Goal: Task Accomplishment & Management: Manage account settings

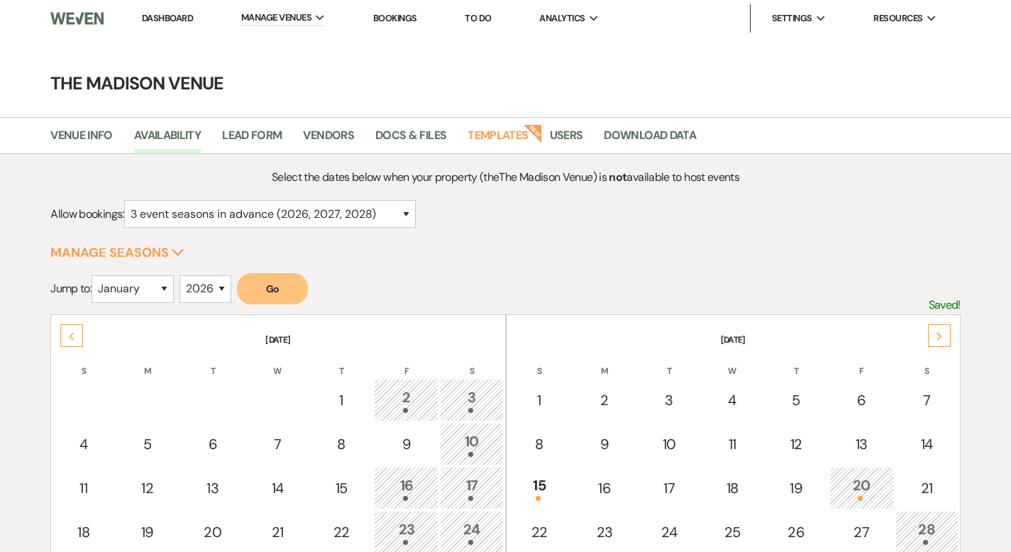
select select "3"
select select "2026"
click at [160, 18] on link "Dashboard" at bounding box center [167, 18] width 51 height 12
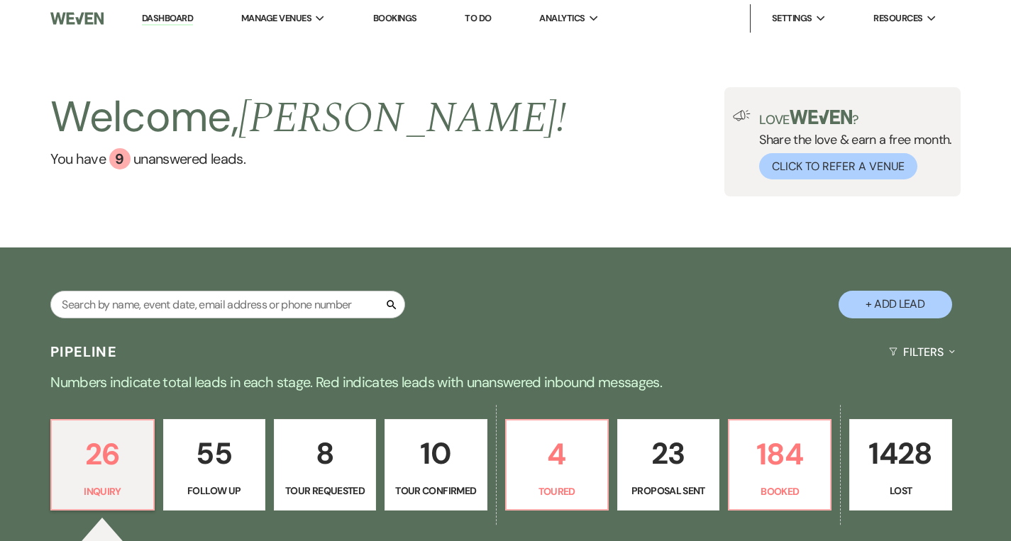
click at [150, 318] on div "Search" at bounding box center [227, 310] width 355 height 39
click at [142, 314] on input "text" at bounding box center [227, 305] width 355 height 28
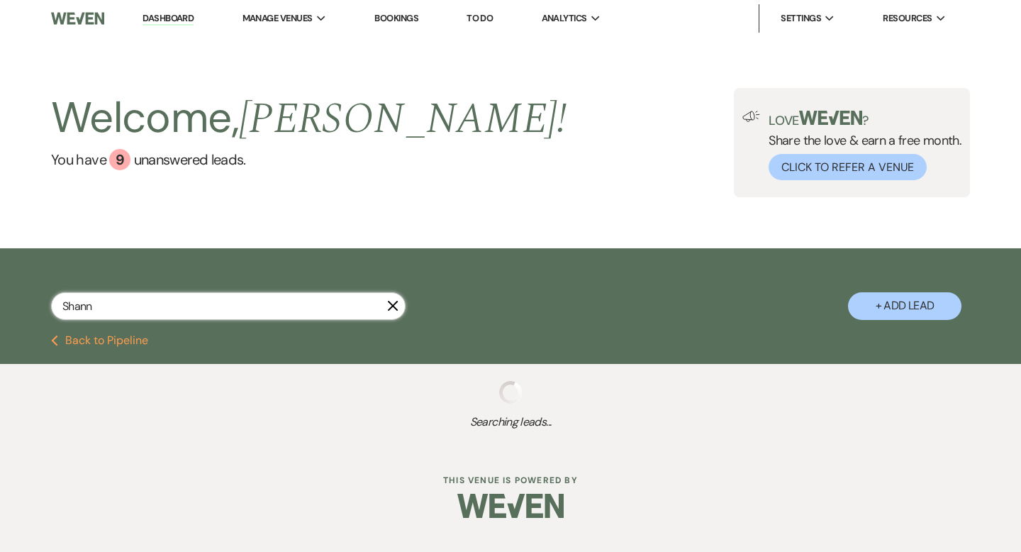
type input "[PERSON_NAME]"
select select "8"
select select "4"
select select "8"
select select "4"
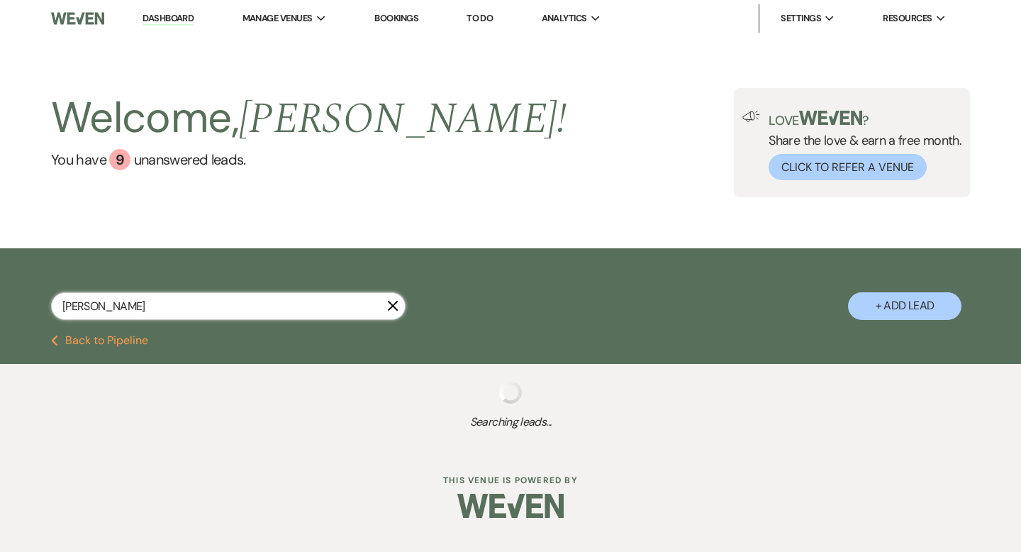
select select "8"
select select "4"
select select "8"
select select "4"
select select "8"
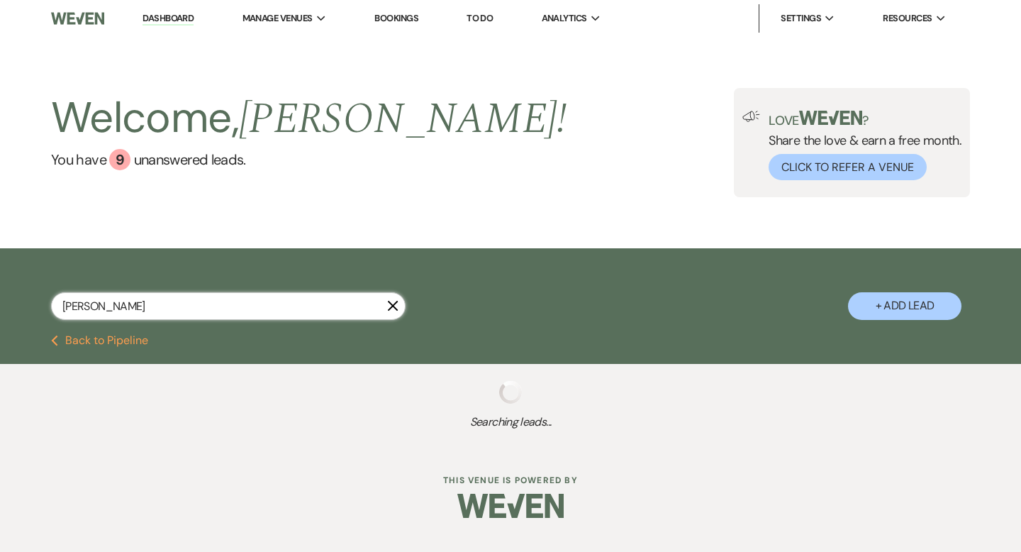
select select "4"
select select "8"
select select "4"
select select "8"
select select "4"
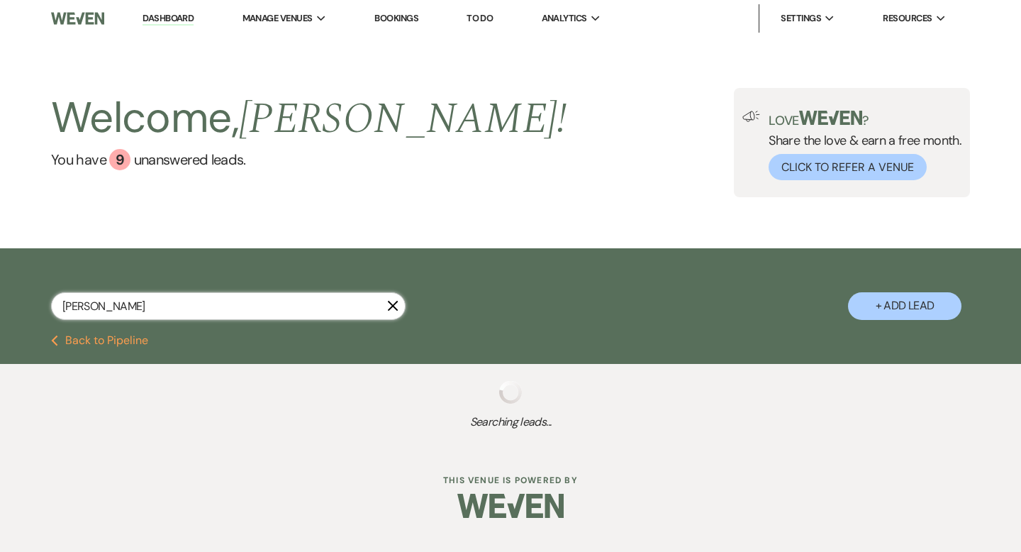
select select "8"
select select "4"
select select "8"
select select "4"
select select "8"
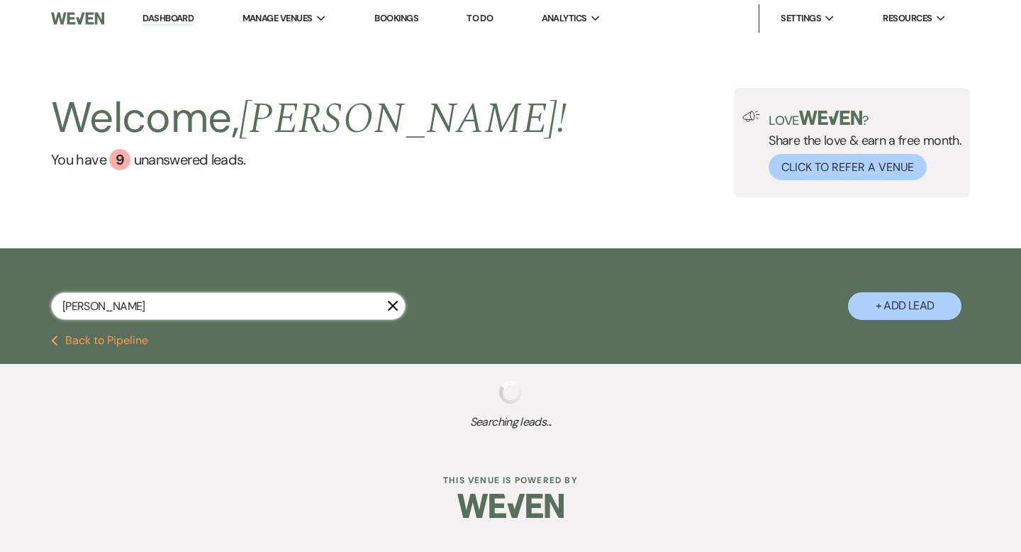
select select "4"
select select "8"
select select "4"
select select "8"
select select "4"
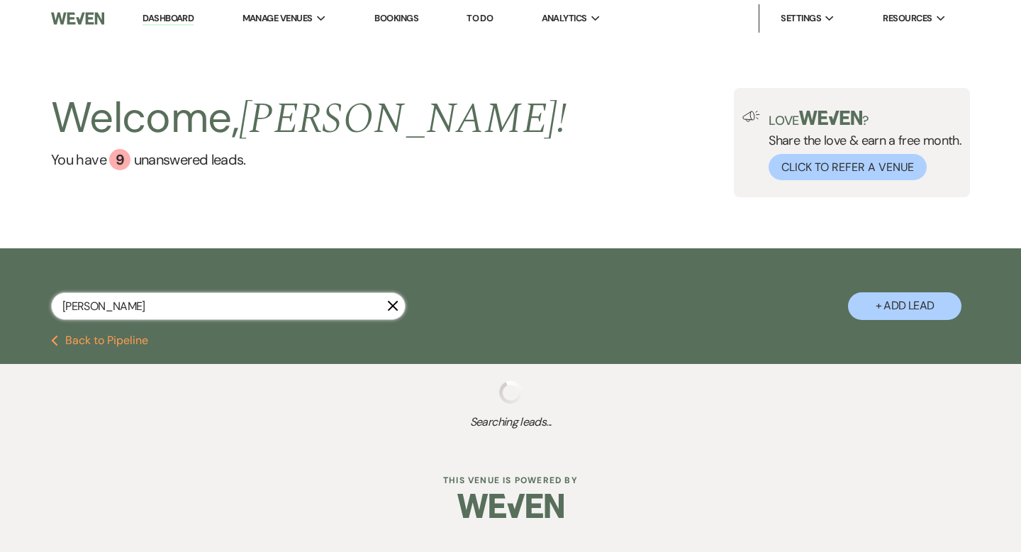
select select "8"
select select "4"
select select "8"
select select "4"
select select "8"
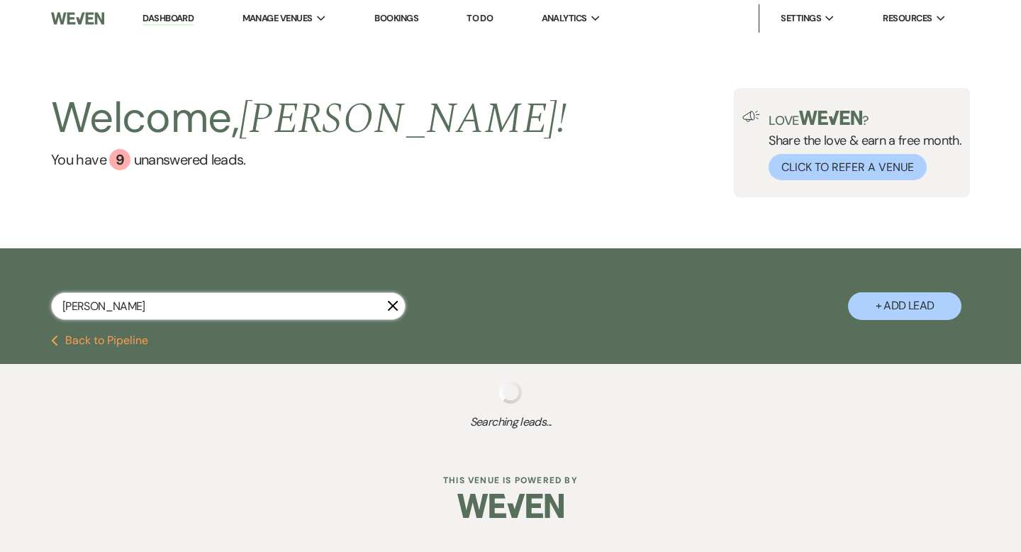
select select "4"
select select "8"
select select "4"
select select "8"
select select "4"
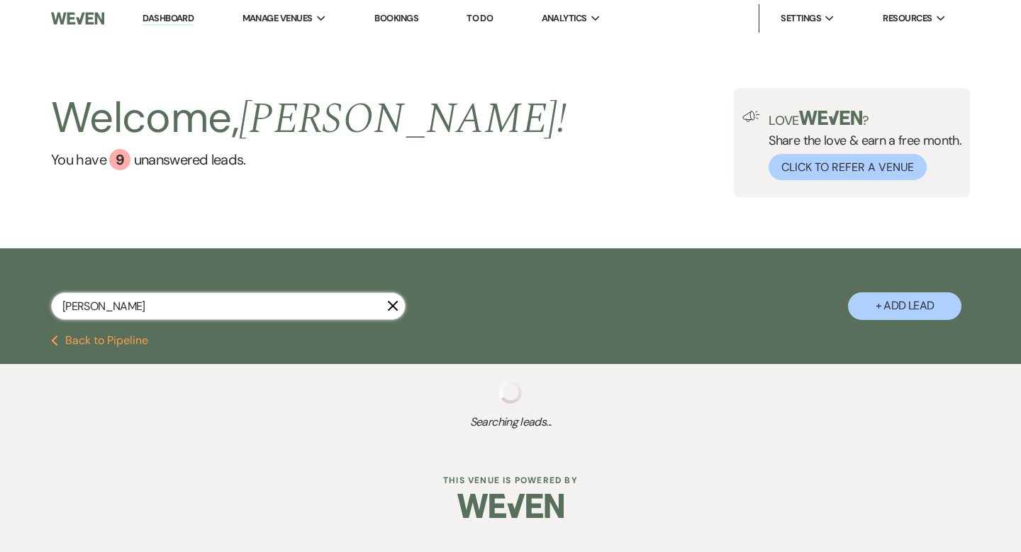
select select "8"
select select "4"
select select "8"
select select "4"
select select "8"
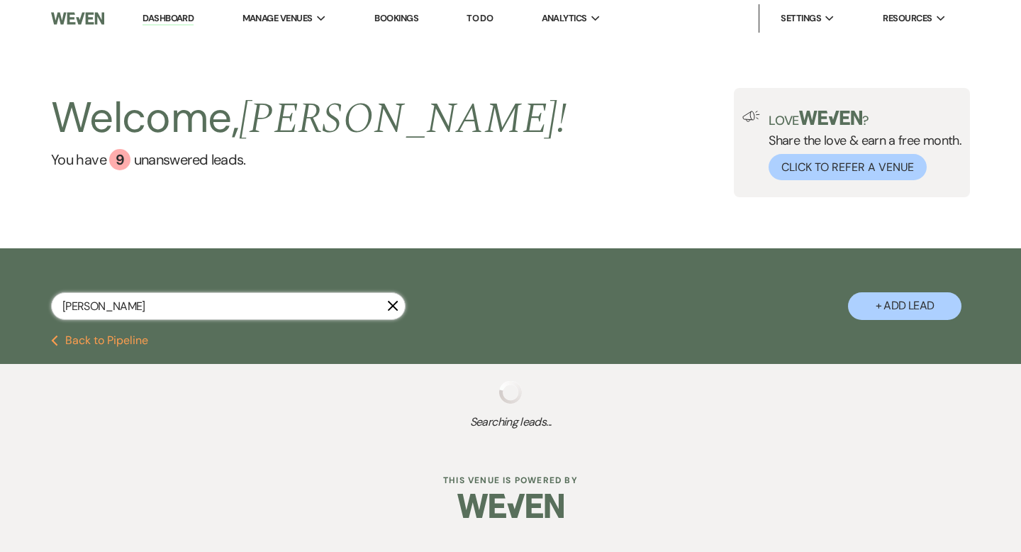
select select "4"
select select "8"
select select "4"
select select "8"
select select "4"
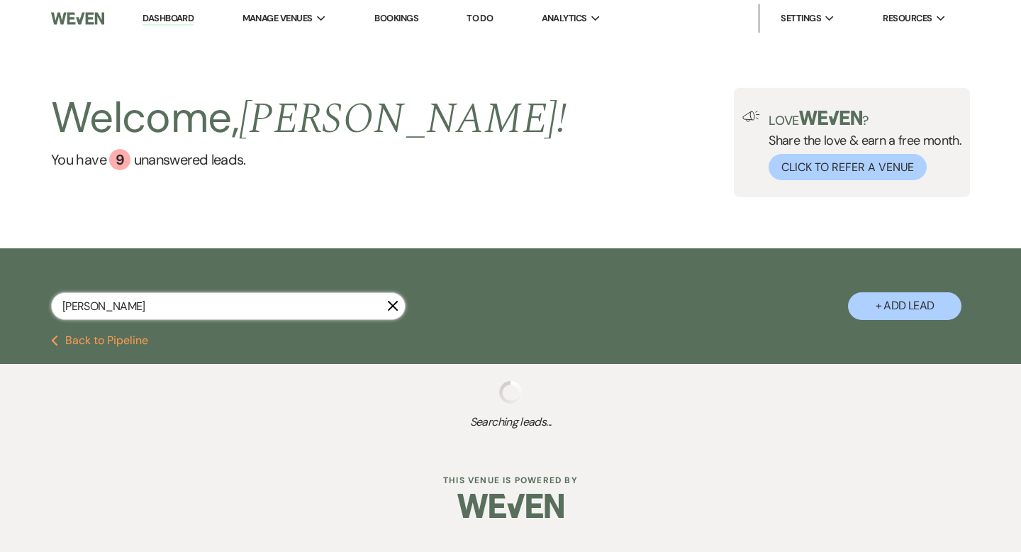
select select "2"
select select "8"
select select "5"
select select "8"
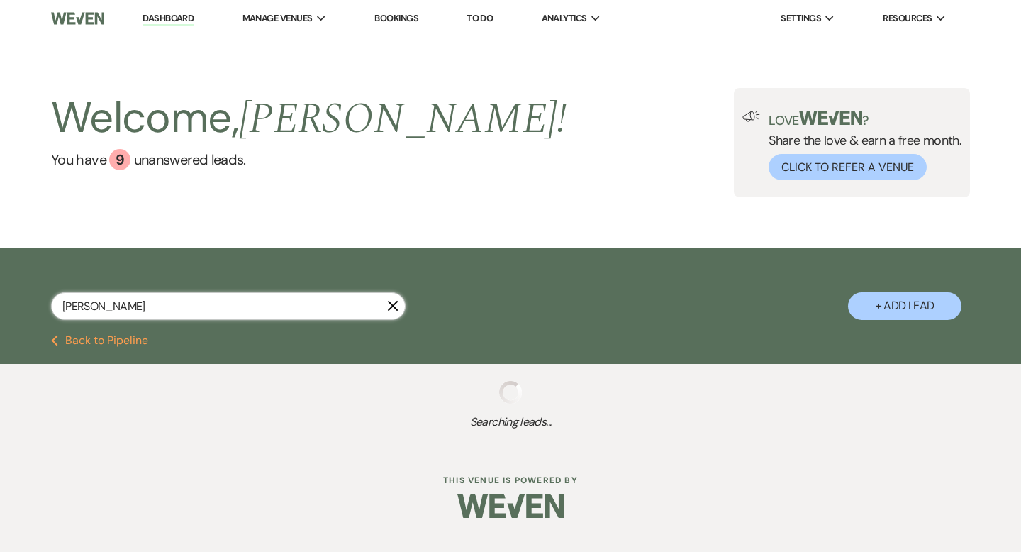
select select "8"
select select "10"
select select "8"
select select "7"
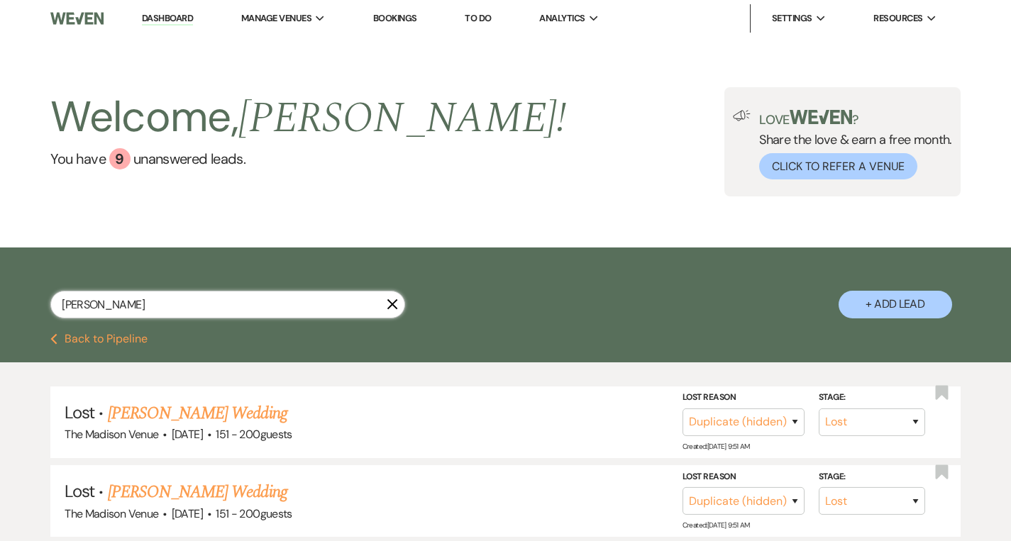
select select "2"
select select "8"
select select "5"
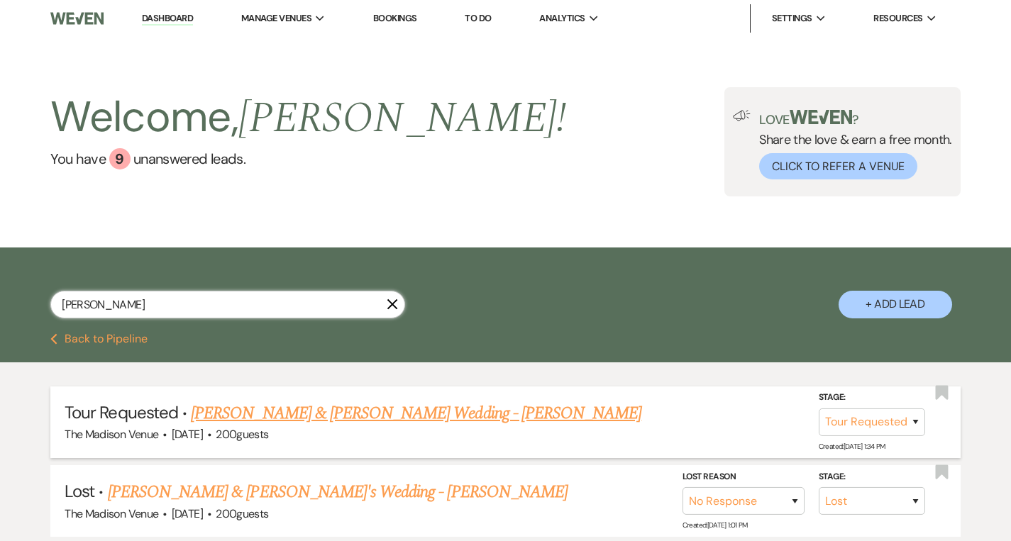
type input "[PERSON_NAME]"
click at [296, 411] on link "[PERSON_NAME] & [PERSON_NAME] Wedding - [PERSON_NAME]" at bounding box center [416, 414] width 450 height 26
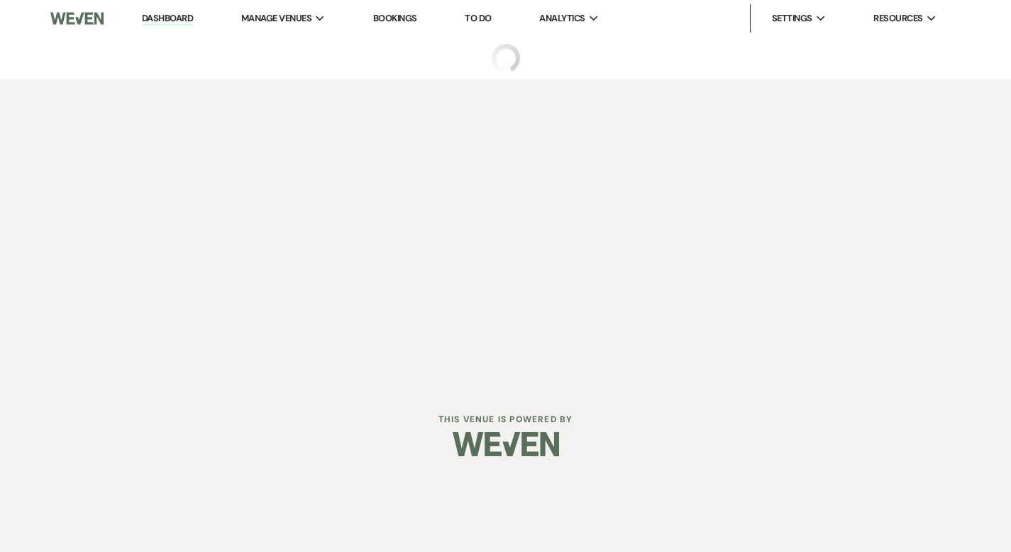
select select "2"
select select "5"
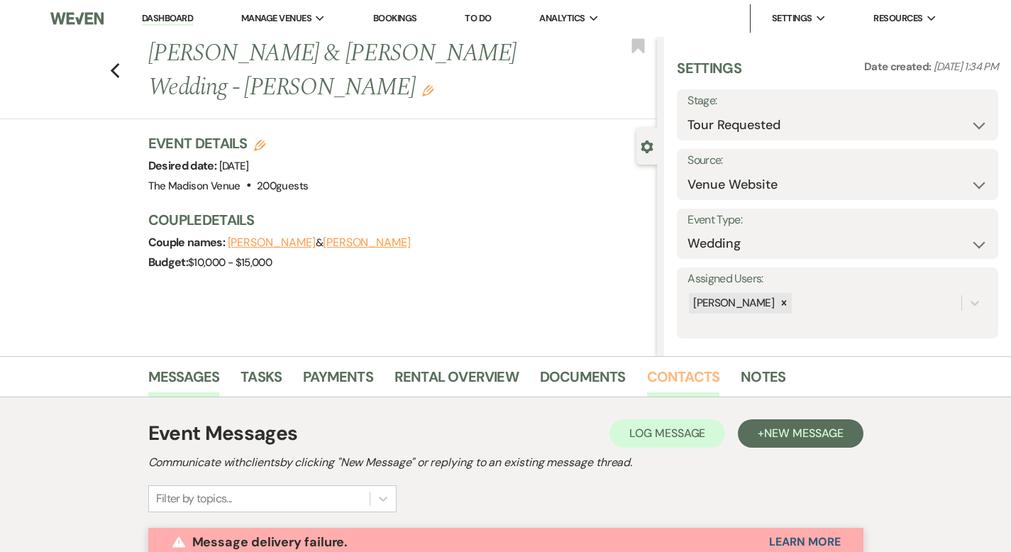
click at [647, 377] on link "Contacts" at bounding box center [683, 380] width 73 height 31
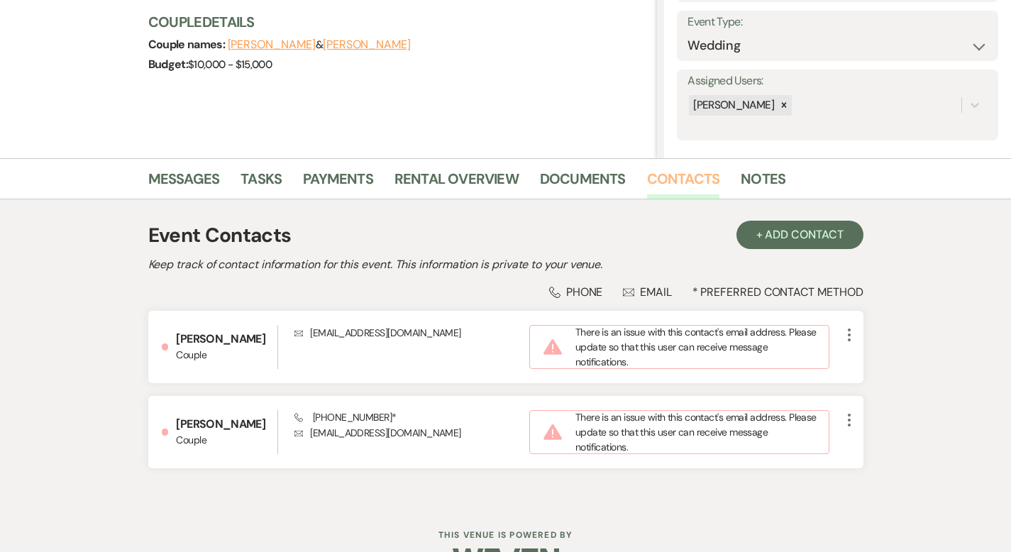
scroll to position [235, 0]
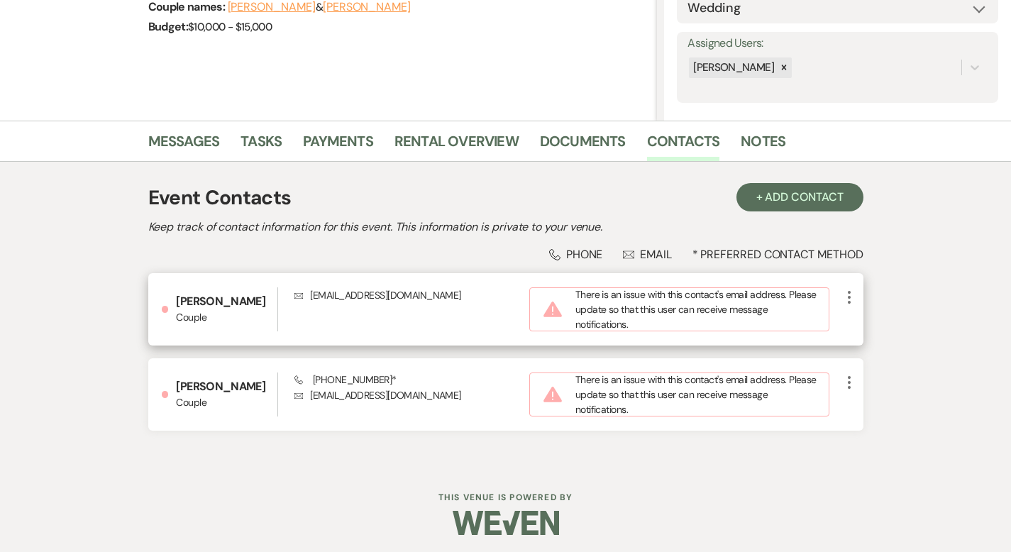
click at [858, 301] on icon "More" at bounding box center [849, 297] width 17 height 17
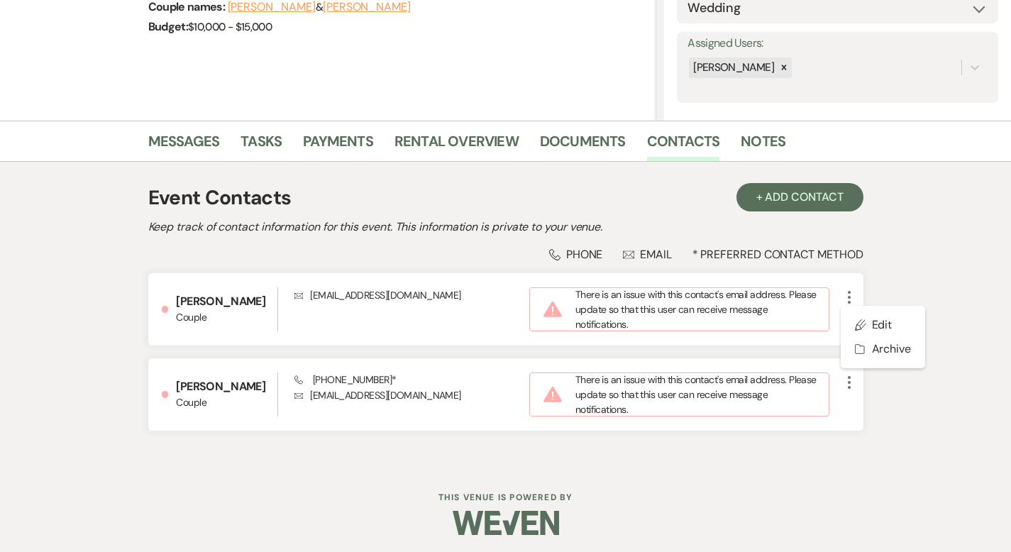
click at [950, 283] on div "Messages Tasks Payments Rental Overview Documents Contacts Notes Event Contacts…" at bounding box center [505, 293] width 1011 height 344
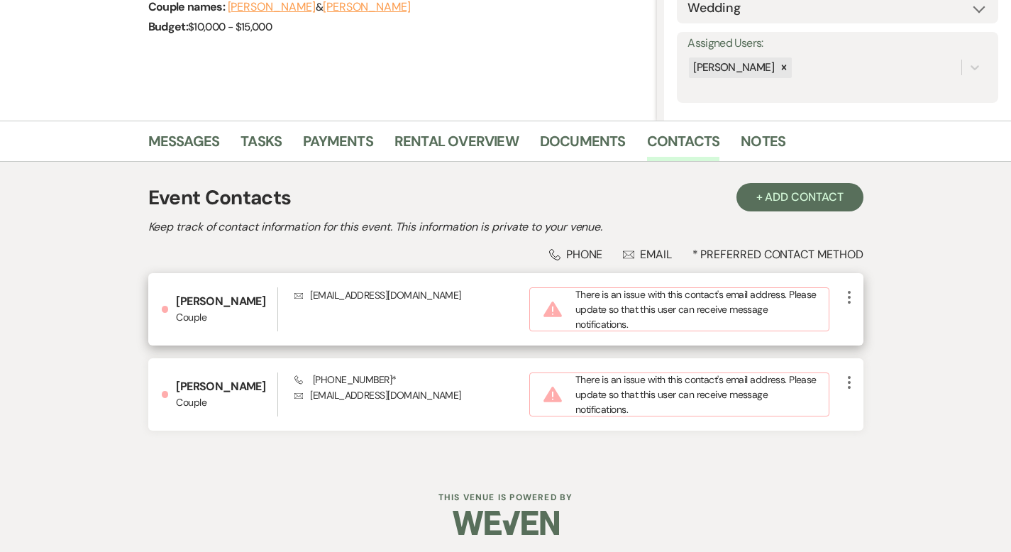
click at [858, 294] on icon "More" at bounding box center [849, 297] width 17 height 17
click at [925, 329] on button "Pencil Edit" at bounding box center [883, 325] width 84 height 24
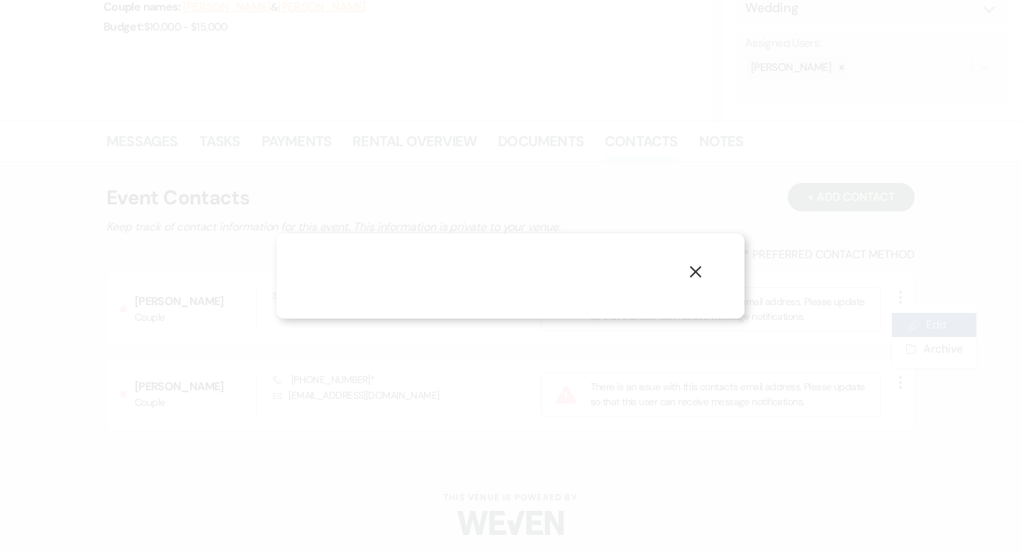
select select "1"
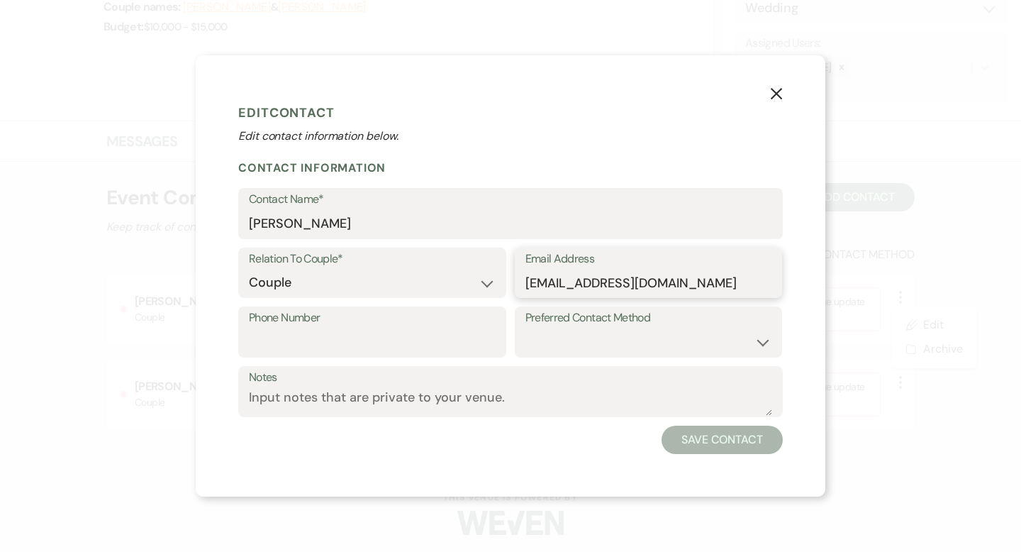
drag, startPoint x: 640, startPoint y: 286, endPoint x: 482, endPoint y: 287, distance: 158.2
click at [482, 287] on div "Relation To Couple* Couple Planner Parent of Couple Family Member Friend Other …" at bounding box center [510, 278] width 545 height 60
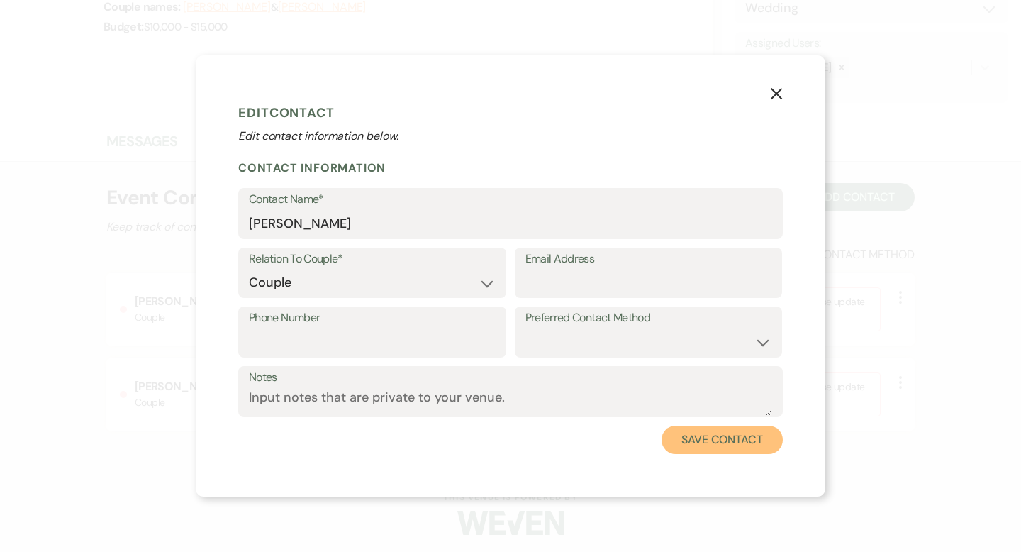
click at [709, 436] on button "Save Contact" at bounding box center [722, 440] width 121 height 28
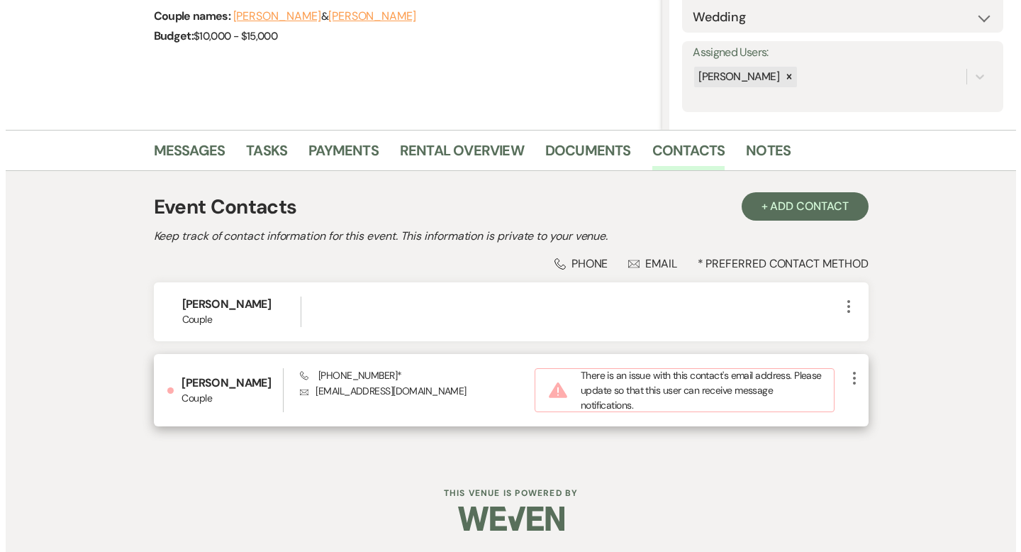
scroll to position [226, 0]
click at [858, 384] on icon "More" at bounding box center [849, 378] width 17 height 17
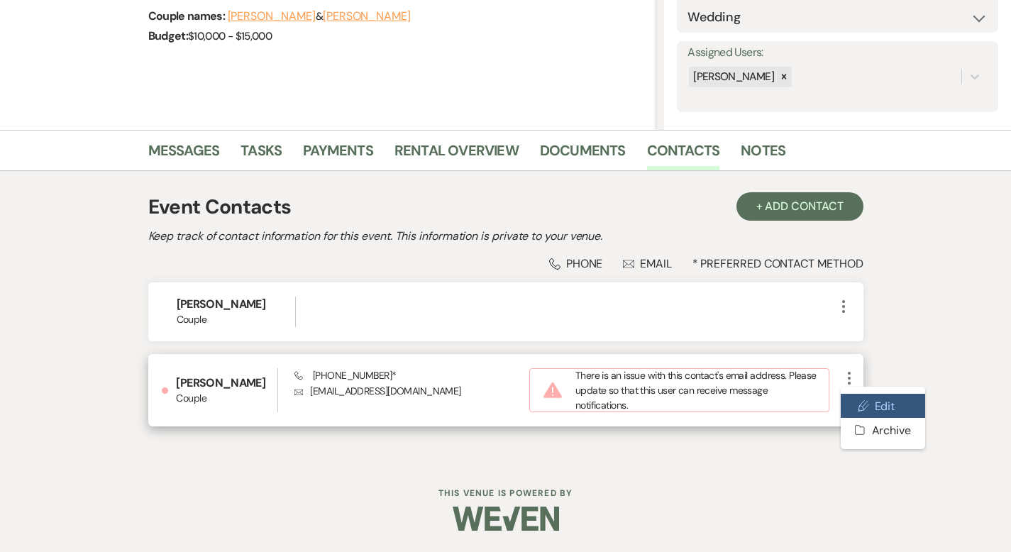
click at [918, 404] on button "Pencil Edit" at bounding box center [883, 406] width 84 height 24
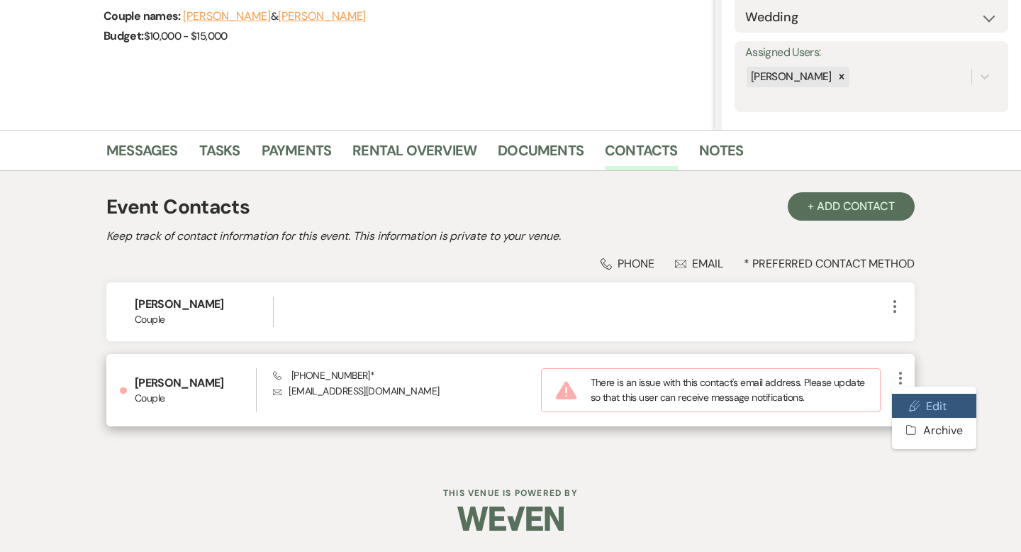
select select "1"
select select "phone"
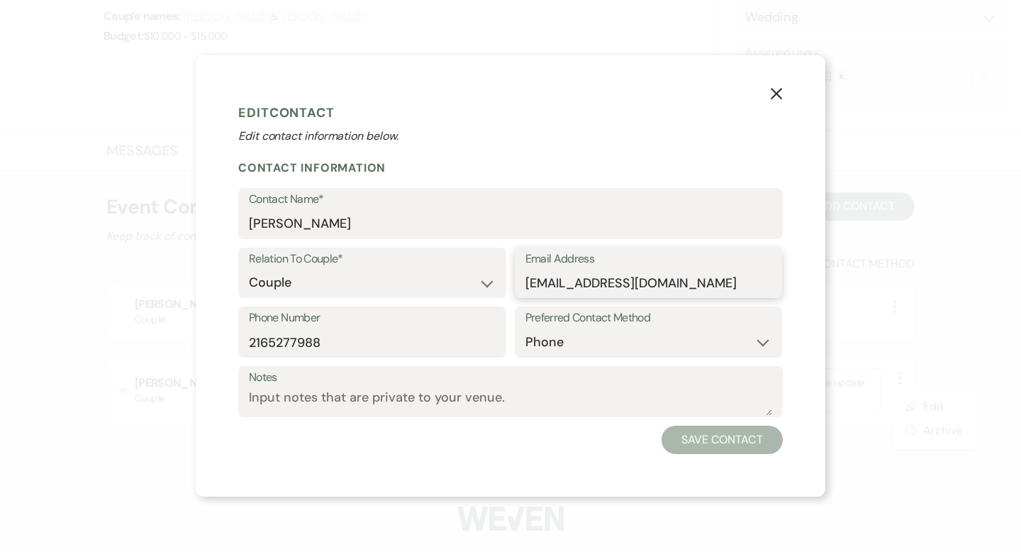
drag, startPoint x: 684, startPoint y: 273, endPoint x: 723, endPoint y: 293, distance: 43.8
click at [723, 293] on input "[EMAIL_ADDRESS][DOMAIN_NAME]" at bounding box center [649, 283] width 247 height 28
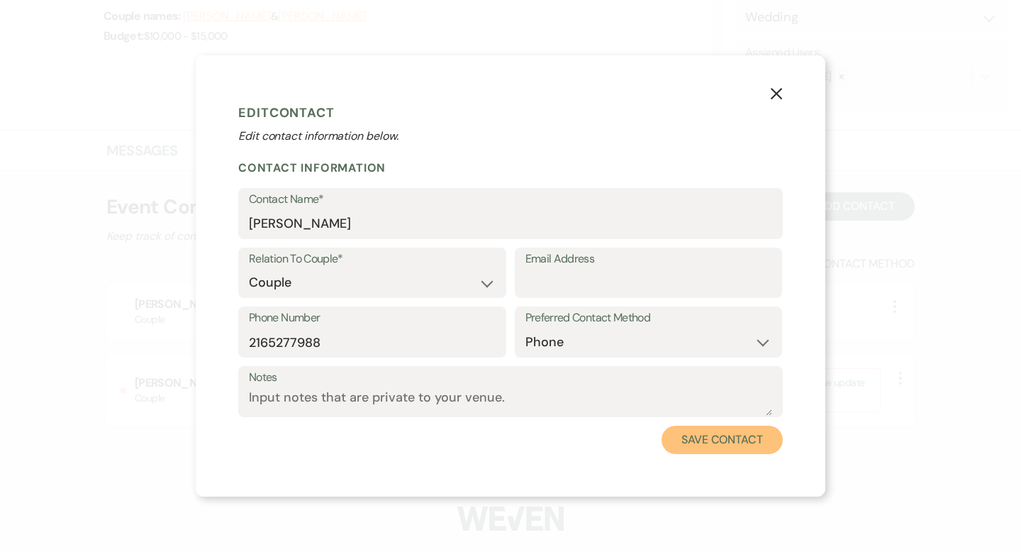
click at [763, 444] on button "Save Contact" at bounding box center [722, 440] width 121 height 28
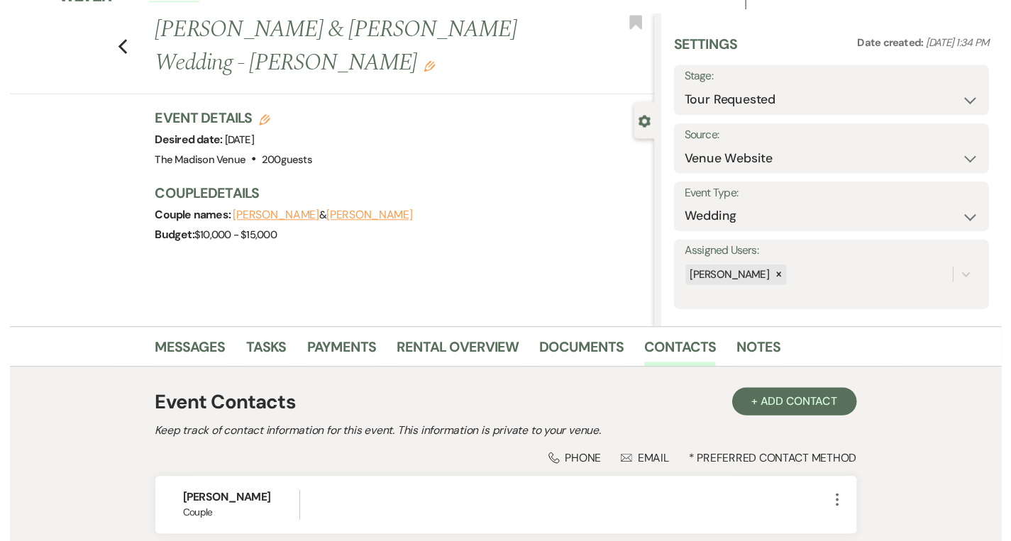
scroll to position [0, 0]
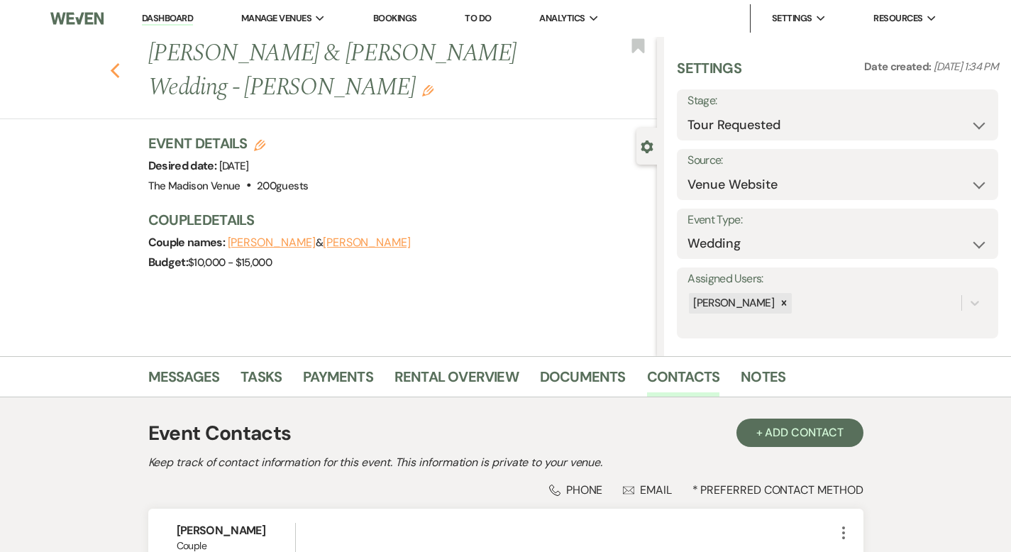
click at [110, 62] on icon "Previous" at bounding box center [115, 70] width 11 height 17
select select "2"
select select "8"
select select "5"
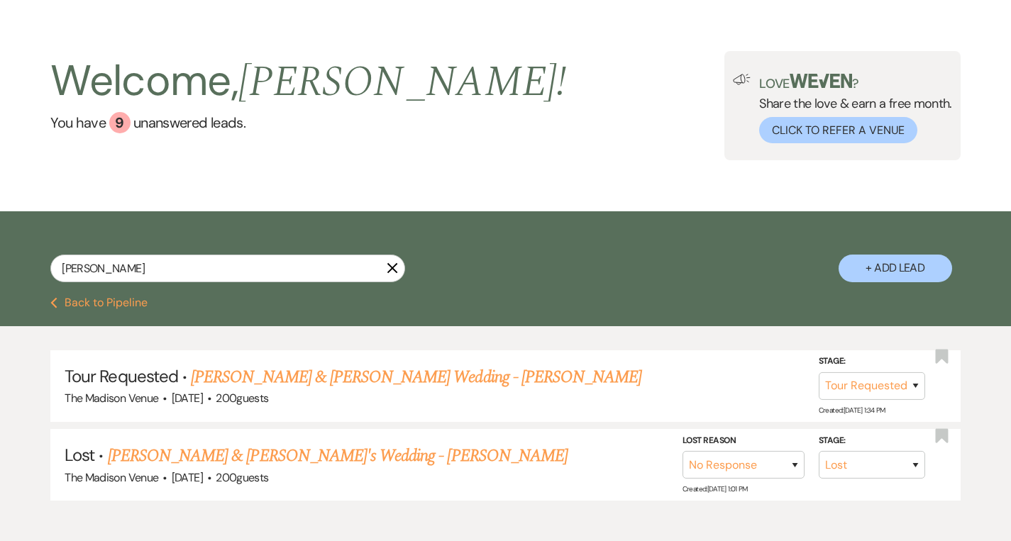
scroll to position [110, 0]
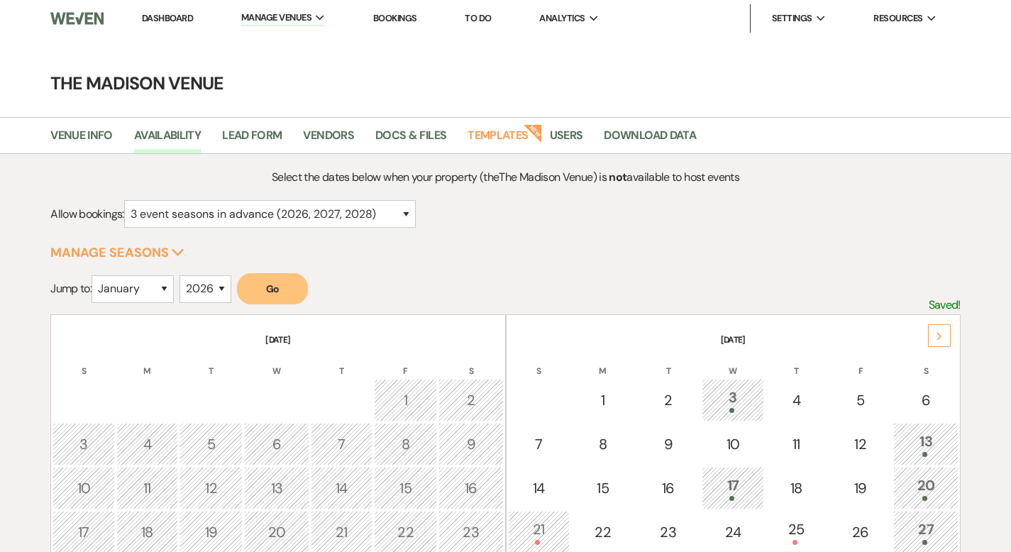
select select "3"
select select "2026"
